Goal: Information Seeking & Learning: Learn about a topic

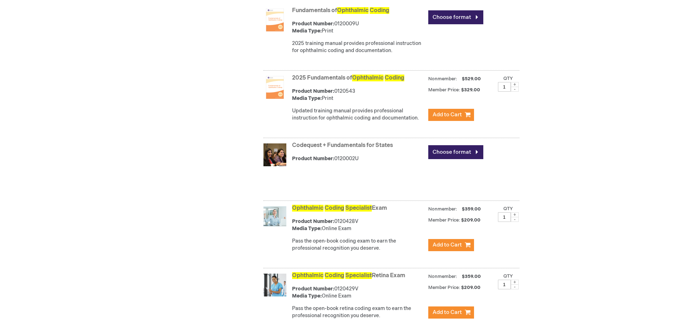
scroll to position [265, 0]
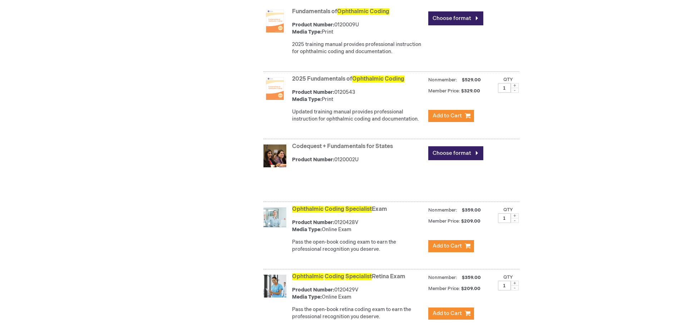
click at [363, 213] on span "Specialist" at bounding box center [358, 209] width 26 height 7
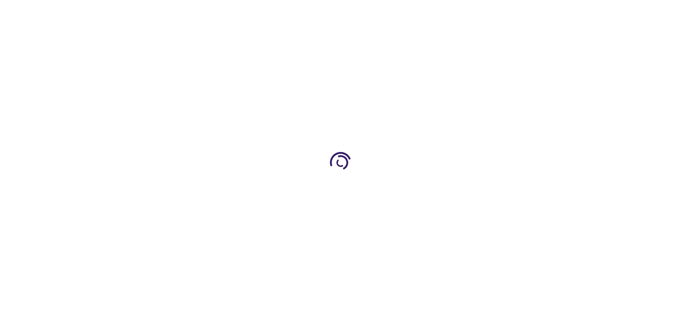
type input "1"
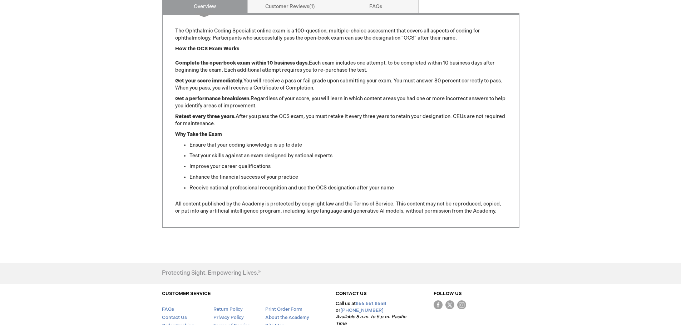
scroll to position [169, 0]
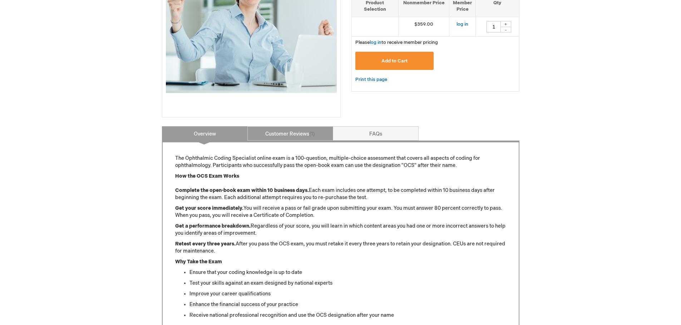
drag, startPoint x: 292, startPoint y: 135, endPoint x: 298, endPoint y: 144, distance: 10.6
click at [293, 135] on link "Customer Reviews 1" at bounding box center [290, 133] width 86 height 14
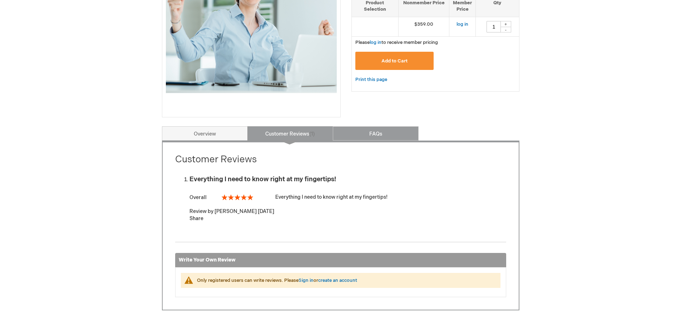
scroll to position [0, 0]
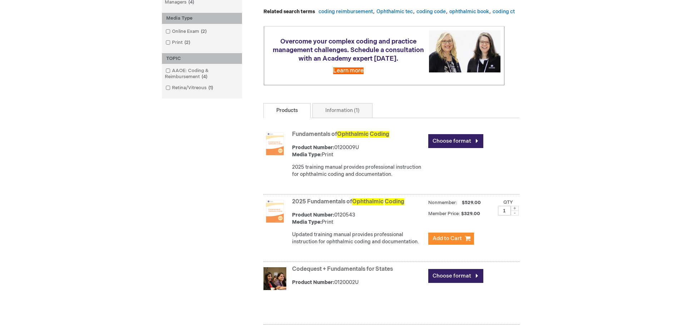
scroll to position [38, 0]
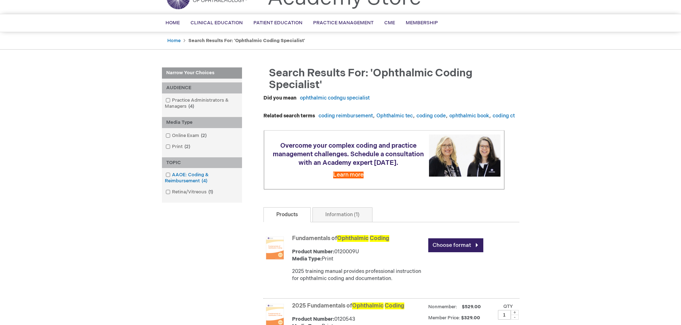
click at [172, 174] on span at bounding box center [172, 175] width 0 height 6
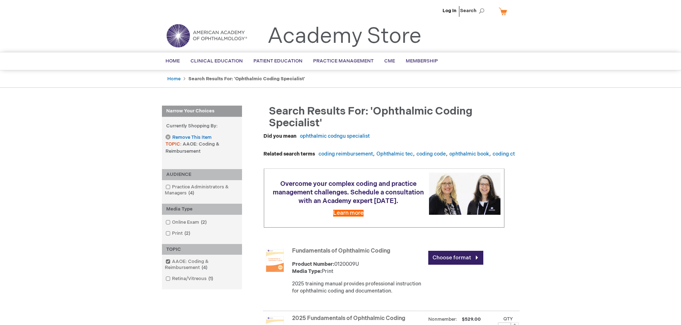
scroll to position [38, 0]
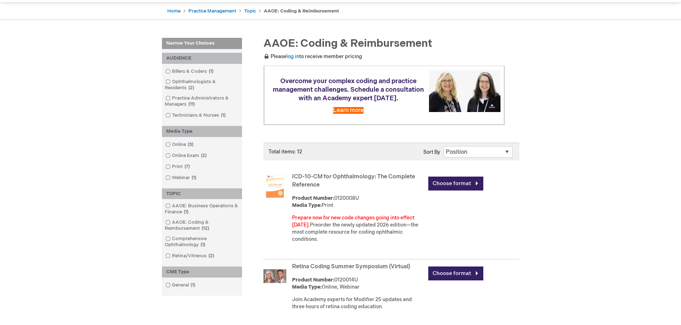
scroll to position [71, 0]
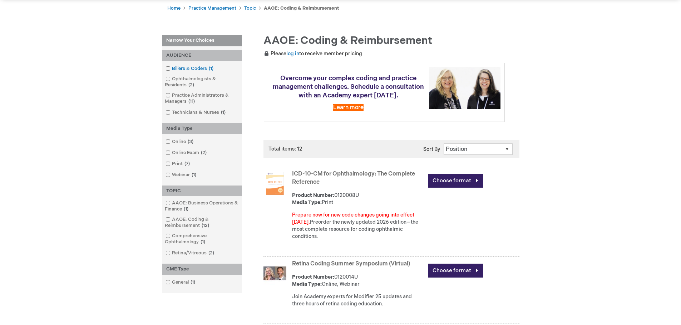
click at [172, 68] on span at bounding box center [172, 69] width 0 height 6
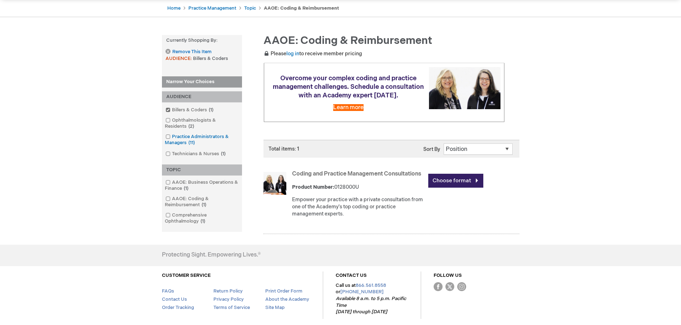
click at [172, 138] on span at bounding box center [172, 137] width 0 height 6
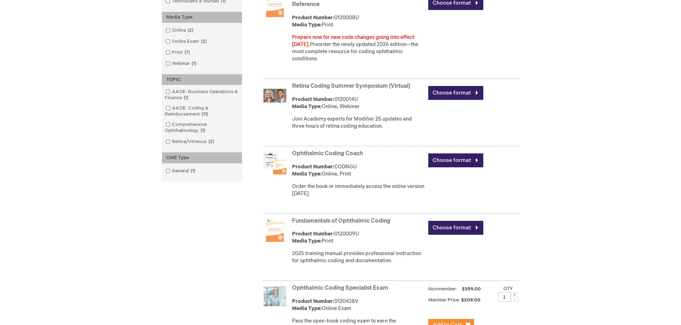
scroll to position [250, 0]
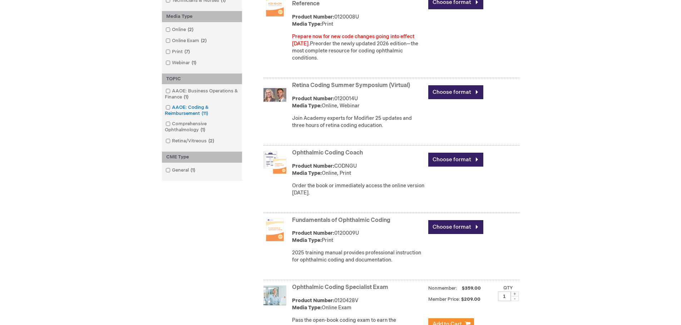
click at [172, 108] on span at bounding box center [172, 108] width 0 height 6
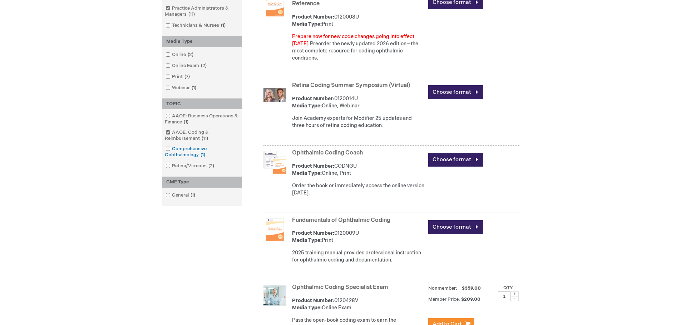
click at [172, 149] on span at bounding box center [172, 149] width 0 height 6
